Goal: Task Accomplishment & Management: Manage account settings

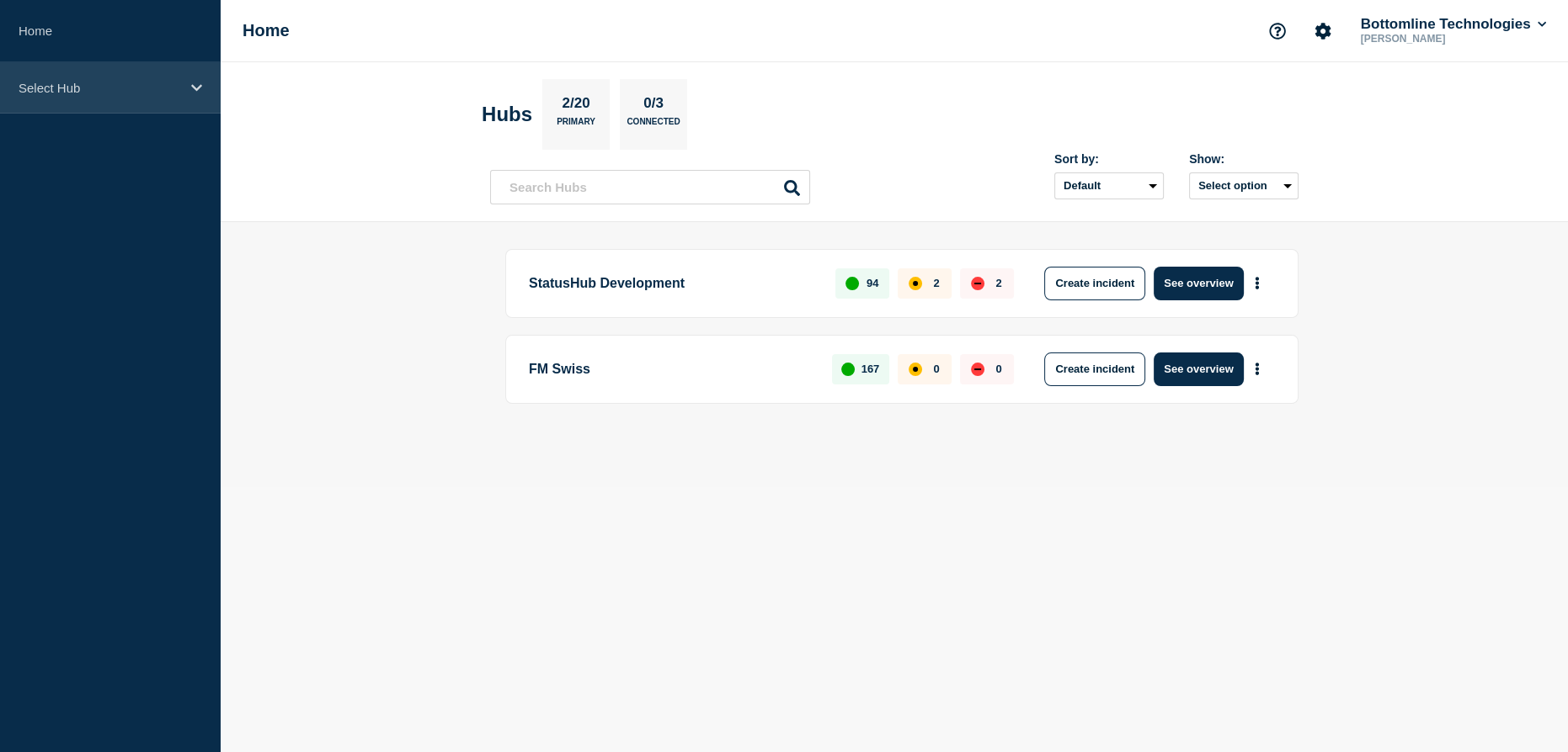
click at [35, 82] on p "Select Hub" at bounding box center [99, 88] width 162 height 14
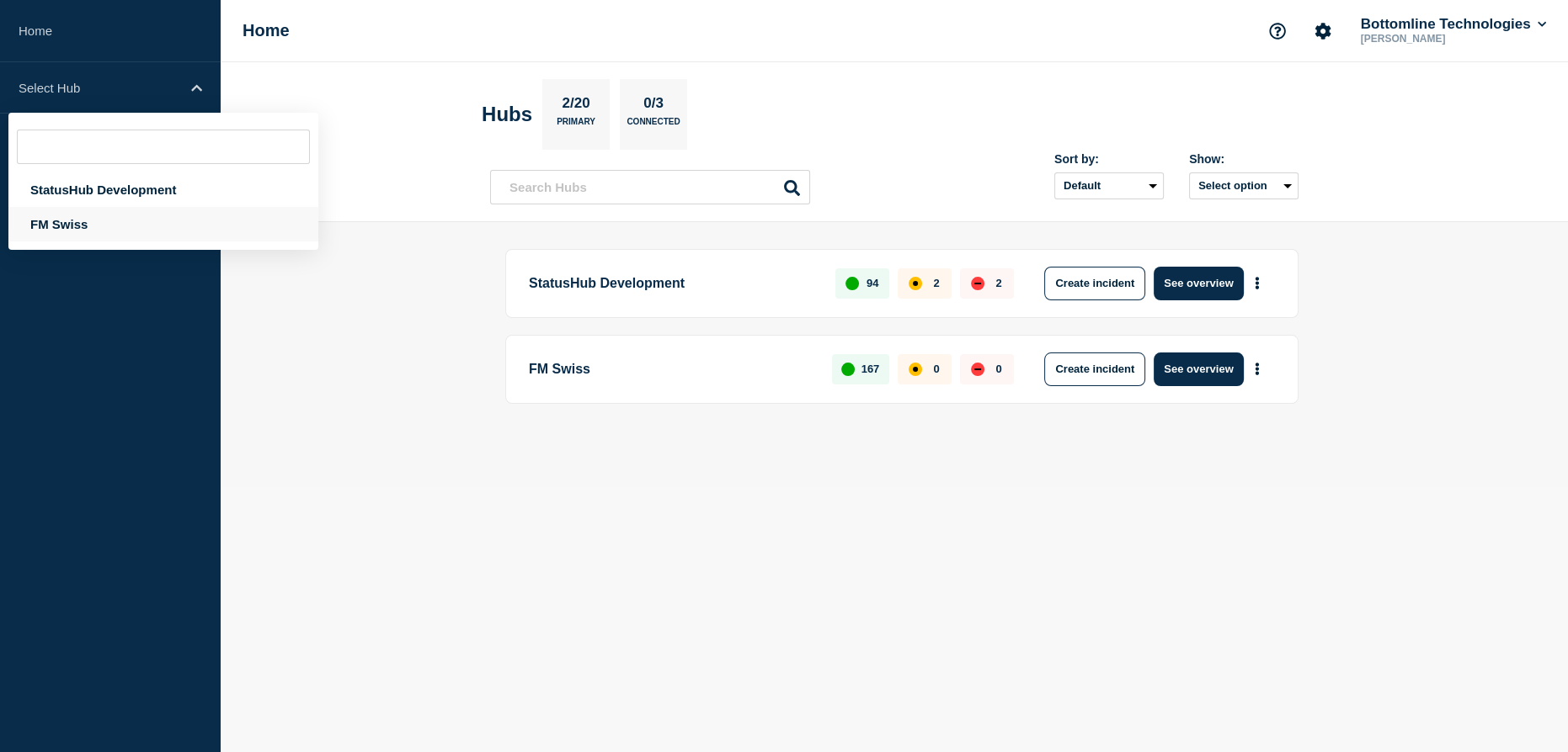
click at [71, 220] on div "FM Swiss" at bounding box center [164, 224] width 310 height 35
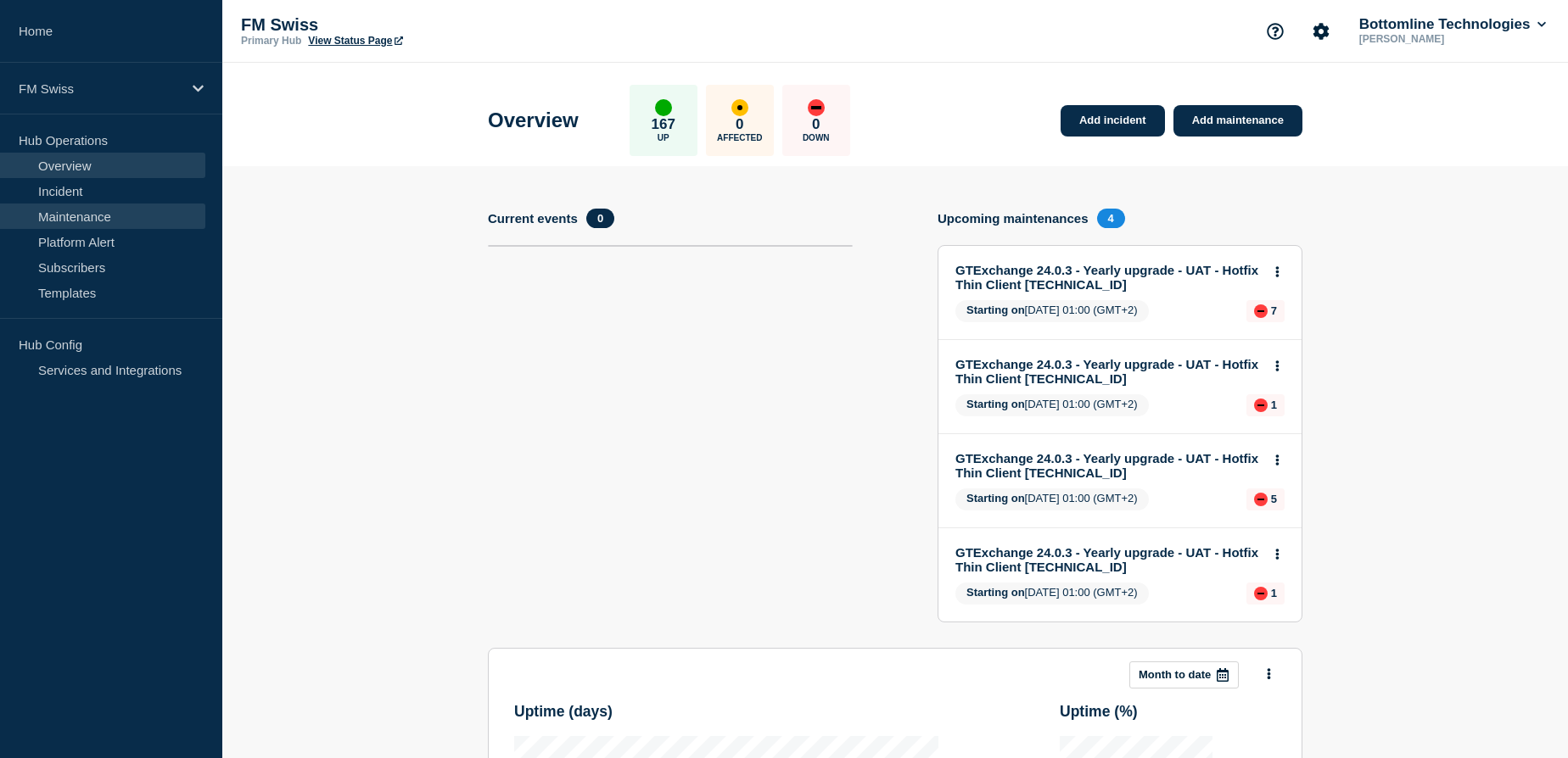
click at [74, 219] on link "Maintenance" at bounding box center [103, 216] width 206 height 26
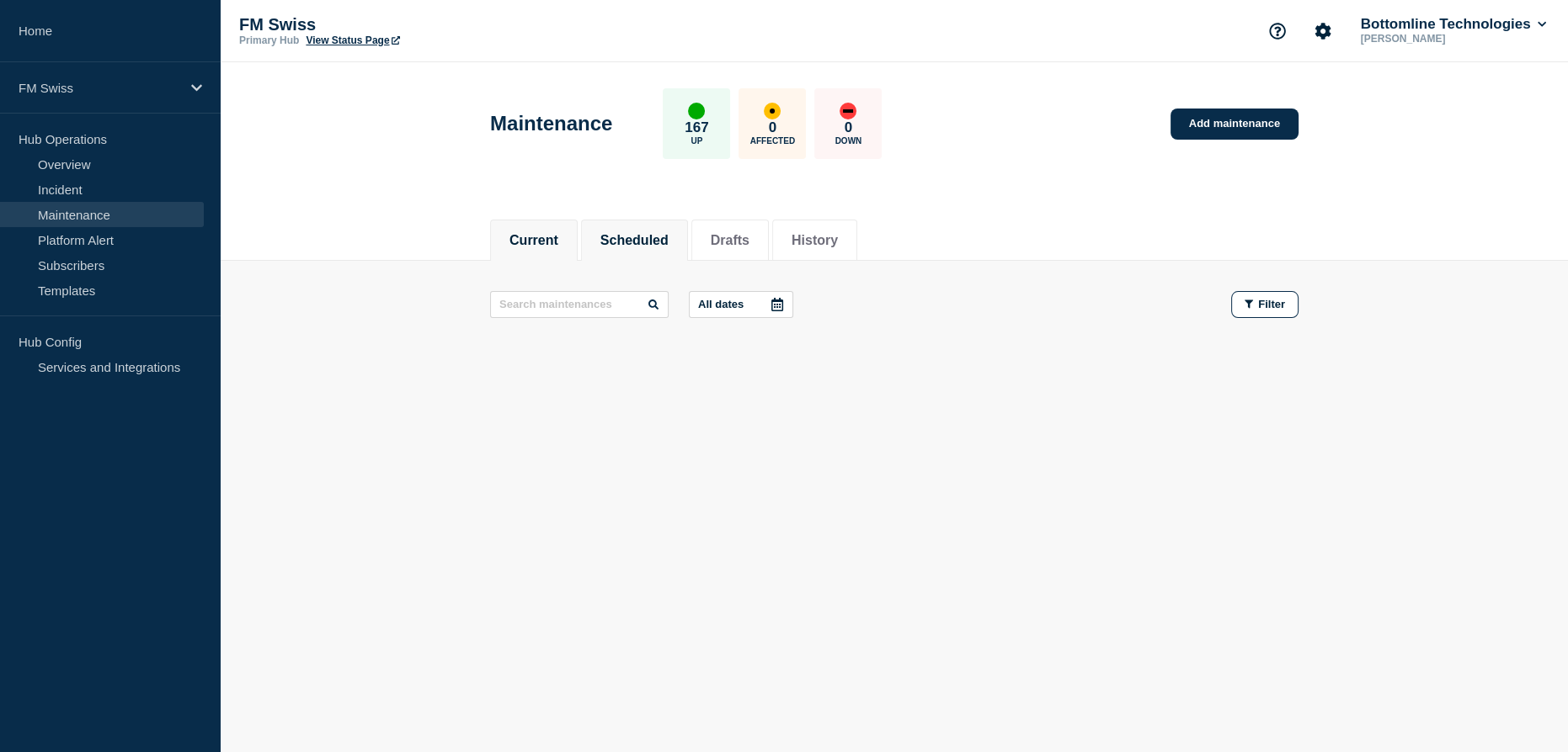
click at [655, 243] on button "Scheduled" at bounding box center [634, 241] width 68 height 15
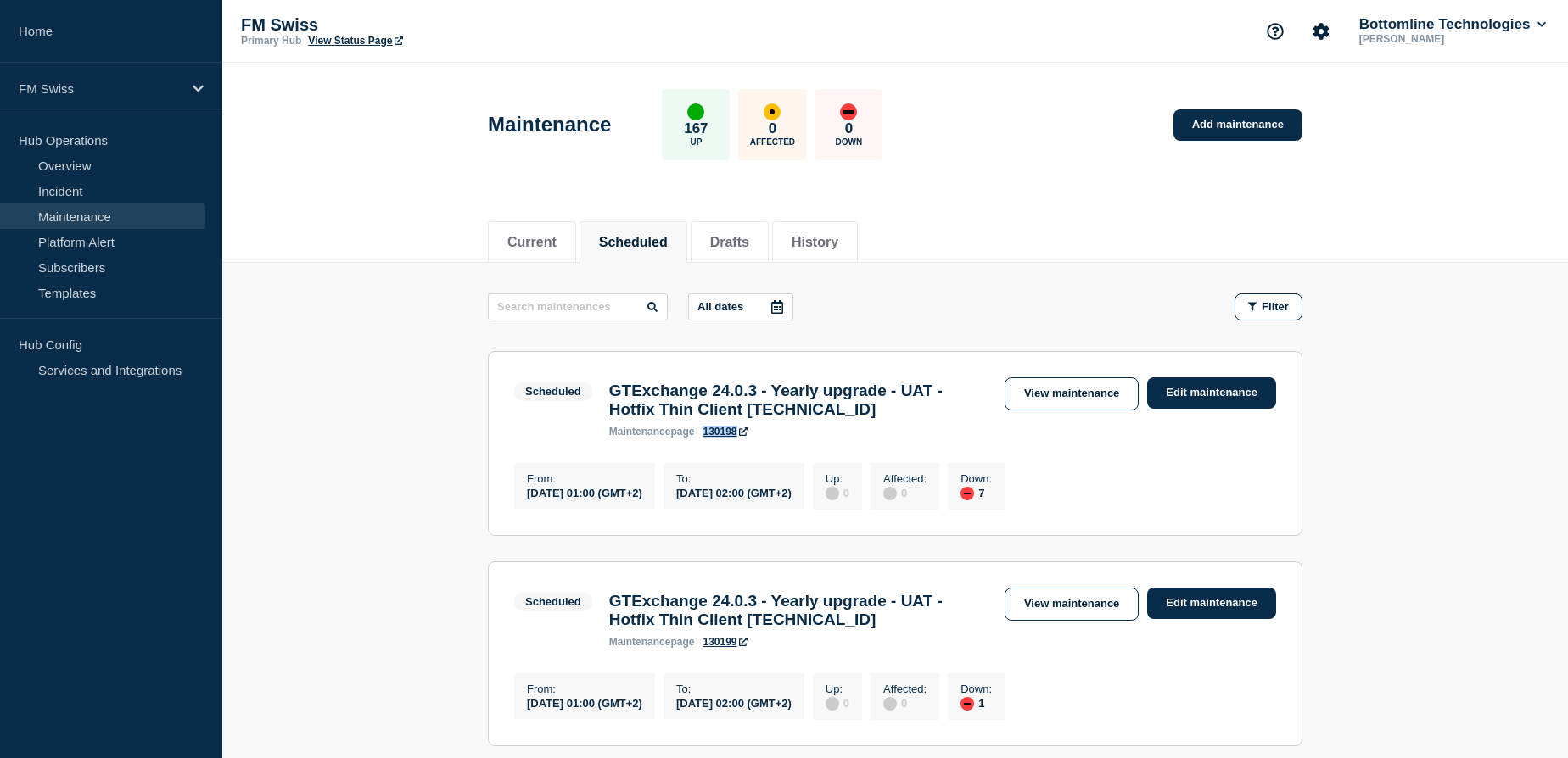
drag, startPoint x: 702, startPoint y: 439, endPoint x: 742, endPoint y: 458, distance: 44.3
click at [737, 438] on div "maintenance page 130198" at bounding box center [798, 431] width 378 height 11
copy link "130198"
drag, startPoint x: 704, startPoint y: 660, endPoint x: 741, endPoint y: 662, distance: 37.1
click at [741, 648] on div "maintenance page 130199" at bounding box center [798, 642] width 378 height 11
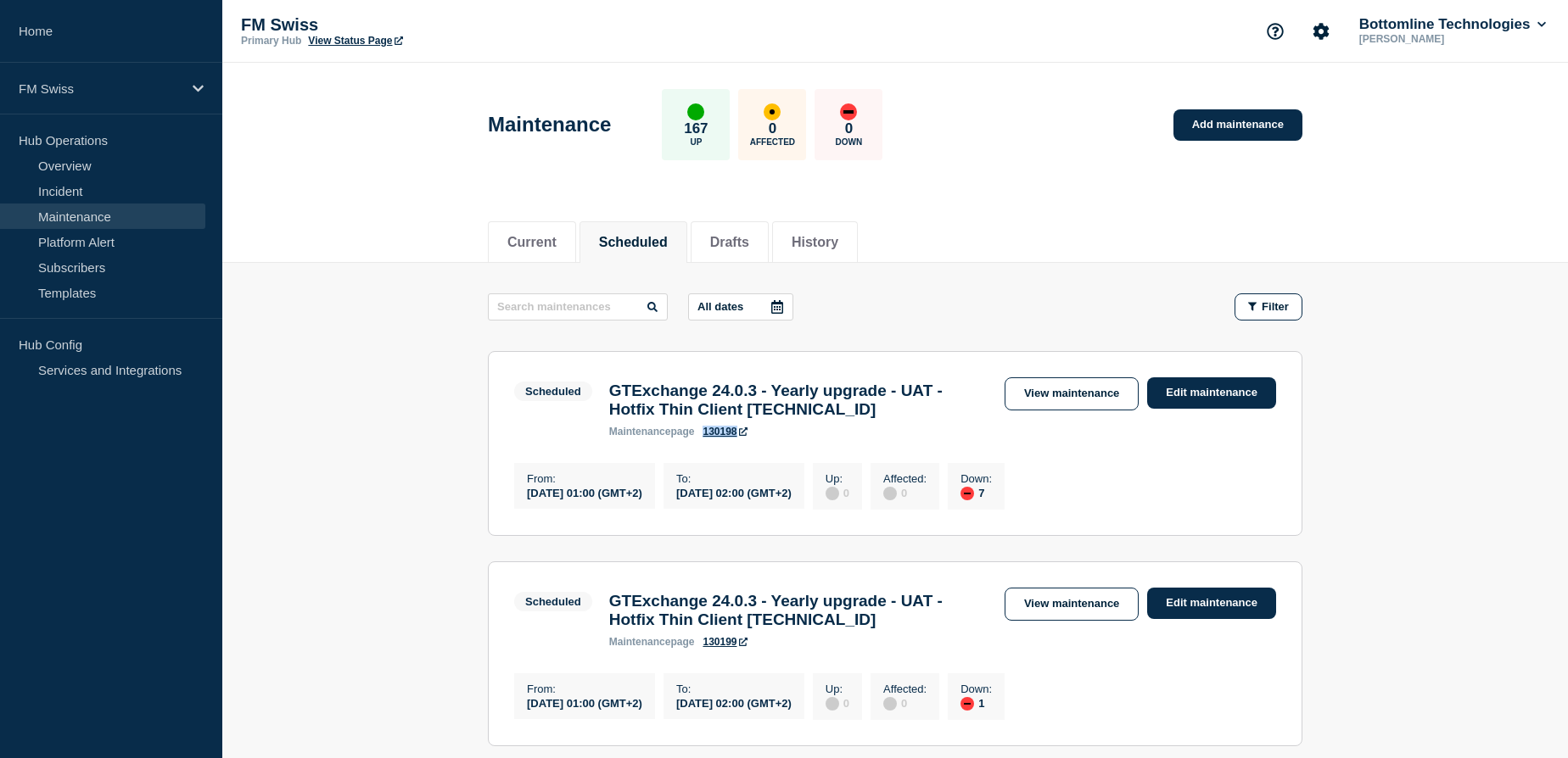
copy link "130199"
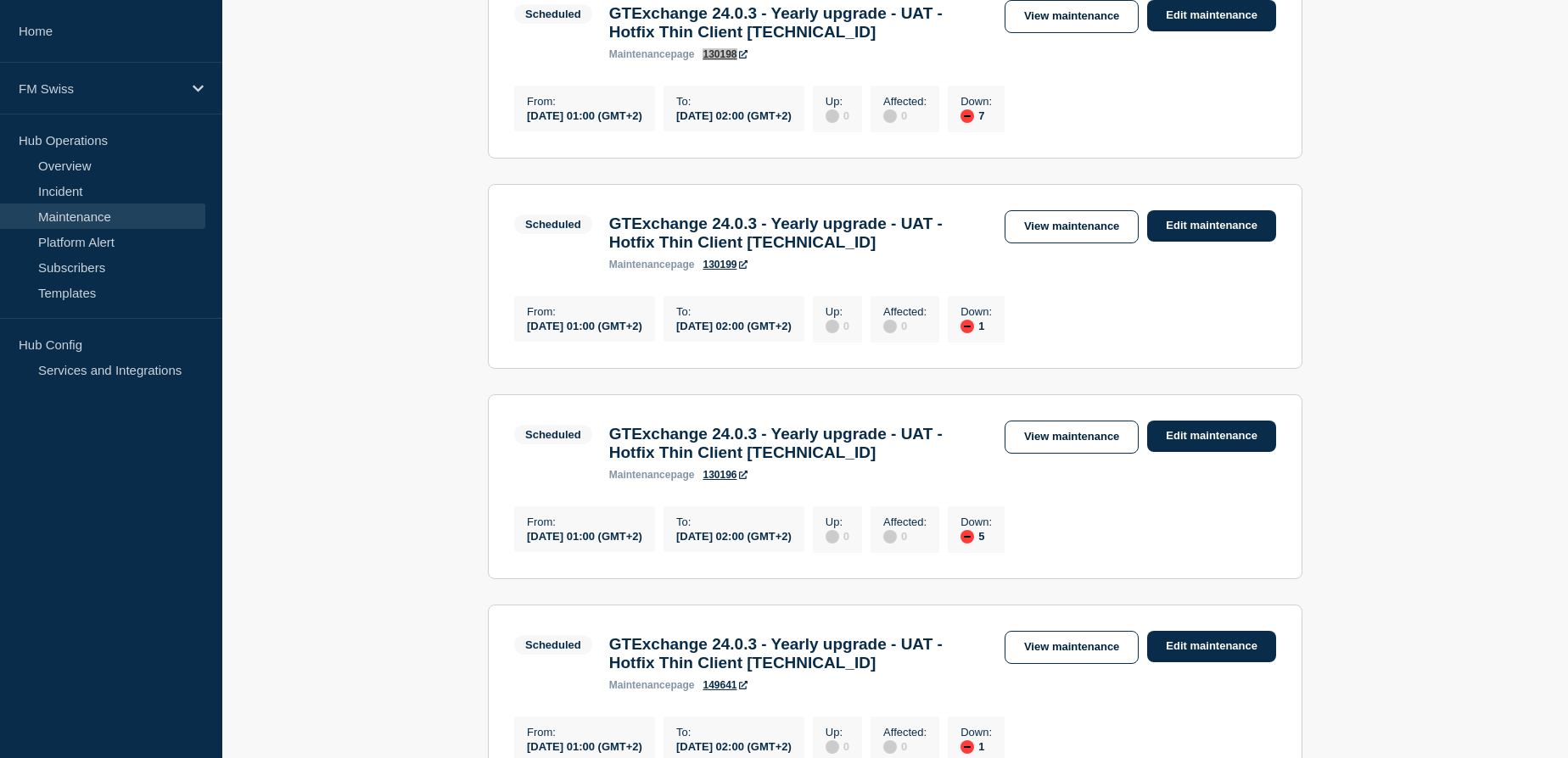
scroll to position [385, 0]
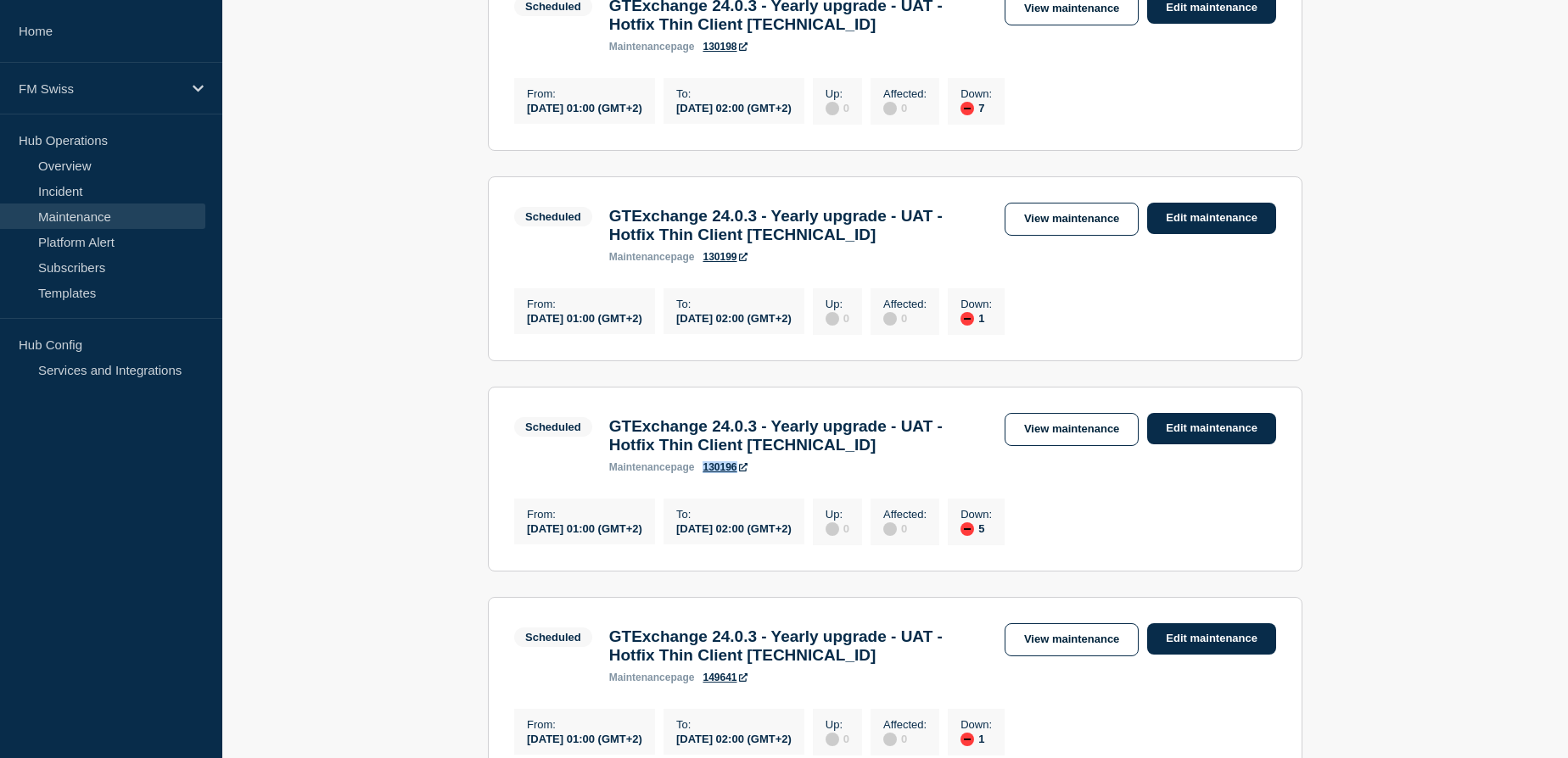
drag, startPoint x: 702, startPoint y: 494, endPoint x: 736, endPoint y: 496, distance: 34.1
click at [736, 473] on div "maintenance page 130196" at bounding box center [798, 468] width 378 height 11
copy link "130196"
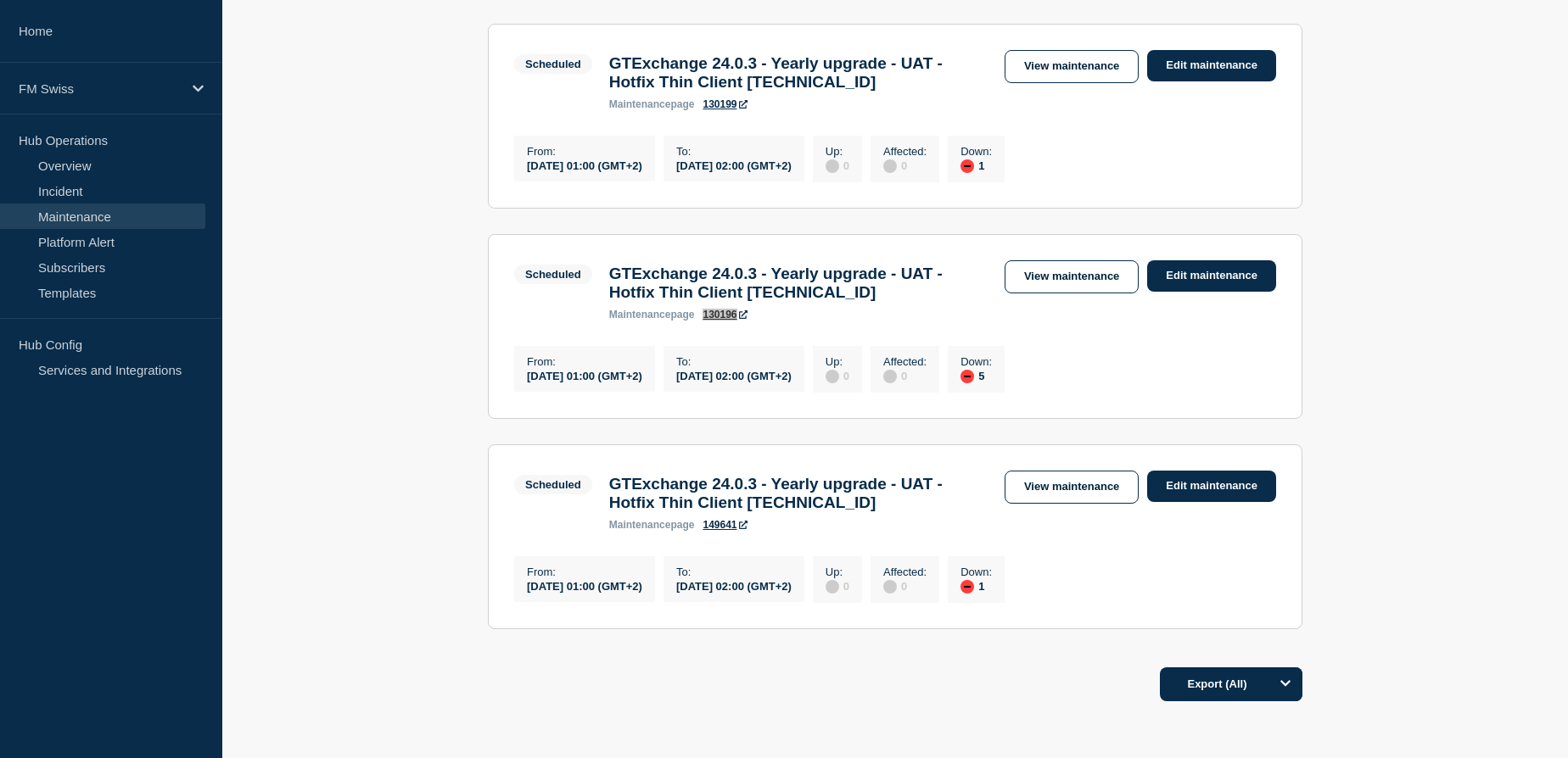
scroll to position [540, 0]
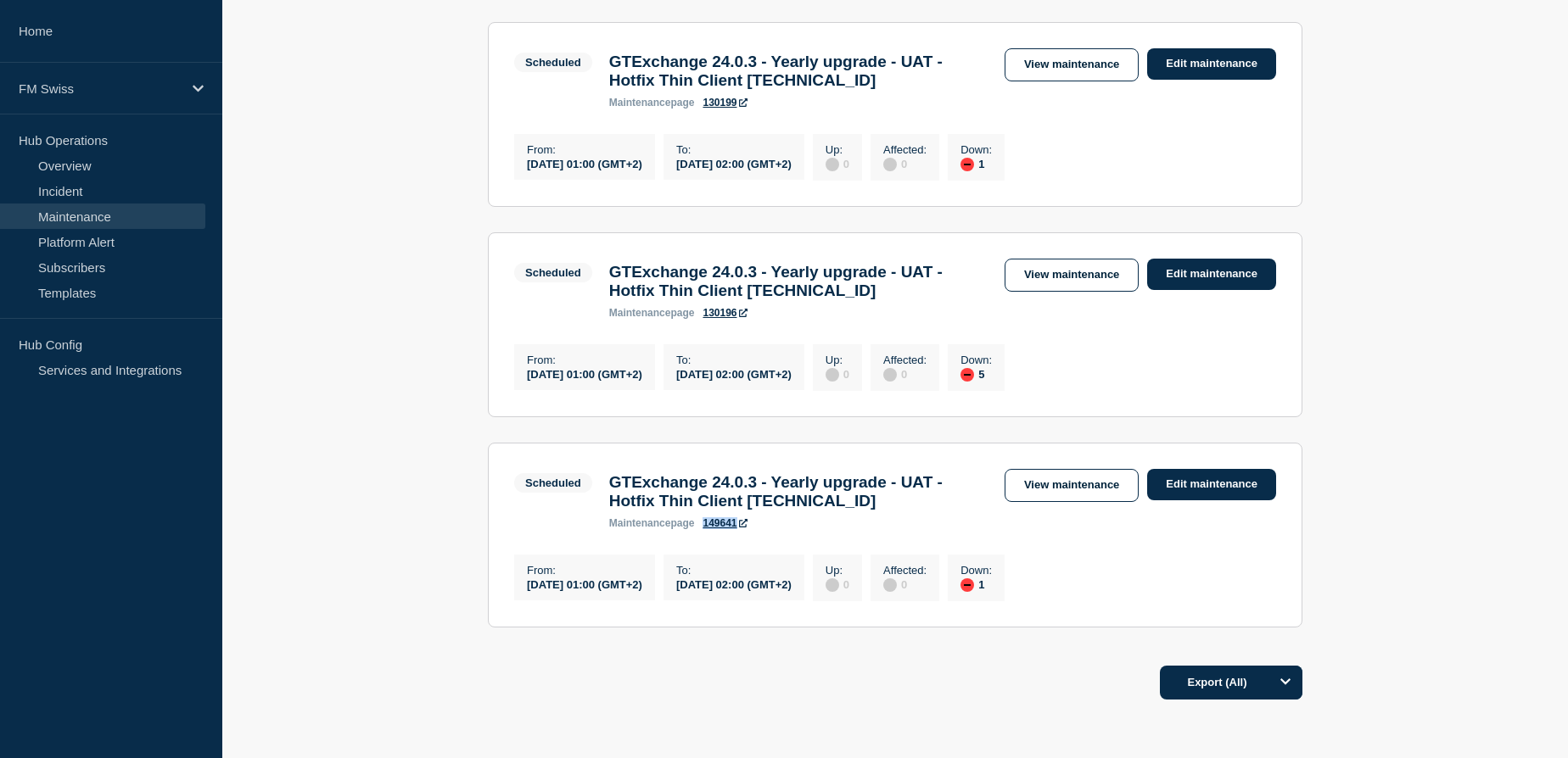
drag, startPoint x: 703, startPoint y: 563, endPoint x: 739, endPoint y: 567, distance: 36.2
click at [740, 529] on div "maintenance page 149641" at bounding box center [798, 523] width 378 height 11
copy link "149641"
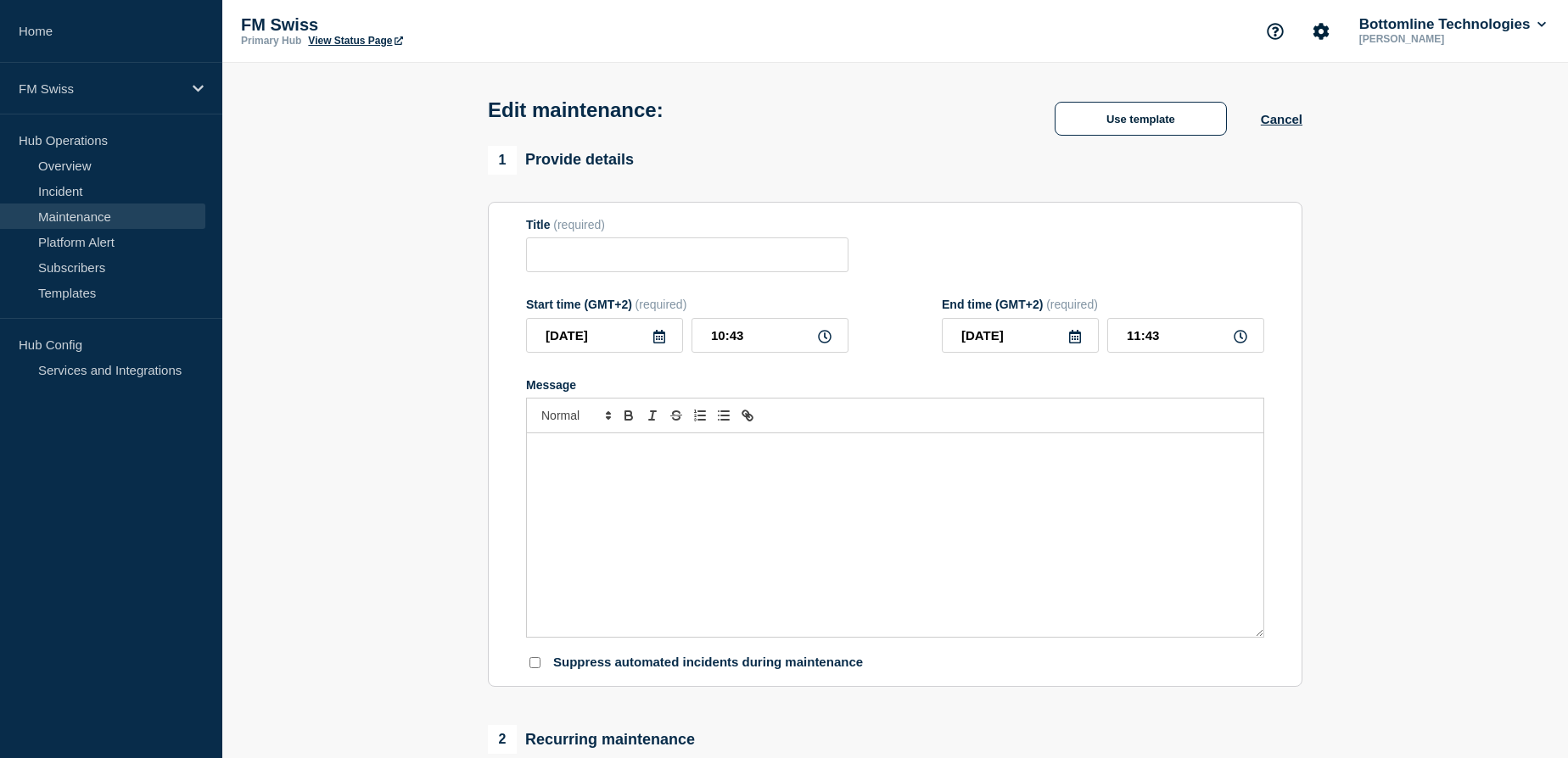
type input "GTExchange 24.0.3 - Yearly upgrade - UAT - Hotfix Thin Client [TECHNICAL_ID]"
type input "[DATE]"
type input "01:00"
type input "[DATE]"
type input "02:00"
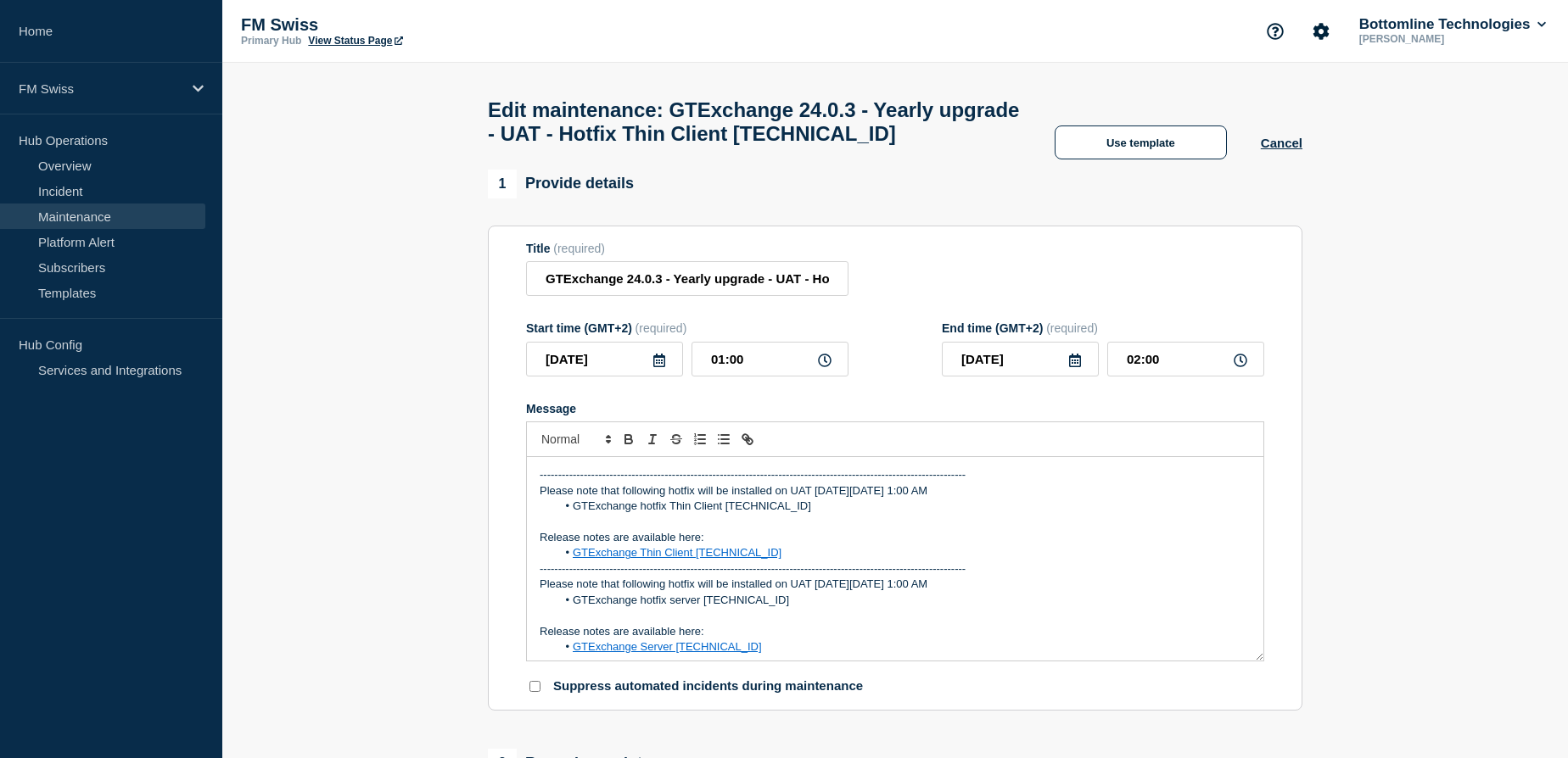
drag, startPoint x: 1447, startPoint y: 277, endPoint x: 1200, endPoint y: 447, distance: 299.8
